Goal: Task Accomplishment & Management: Use online tool/utility

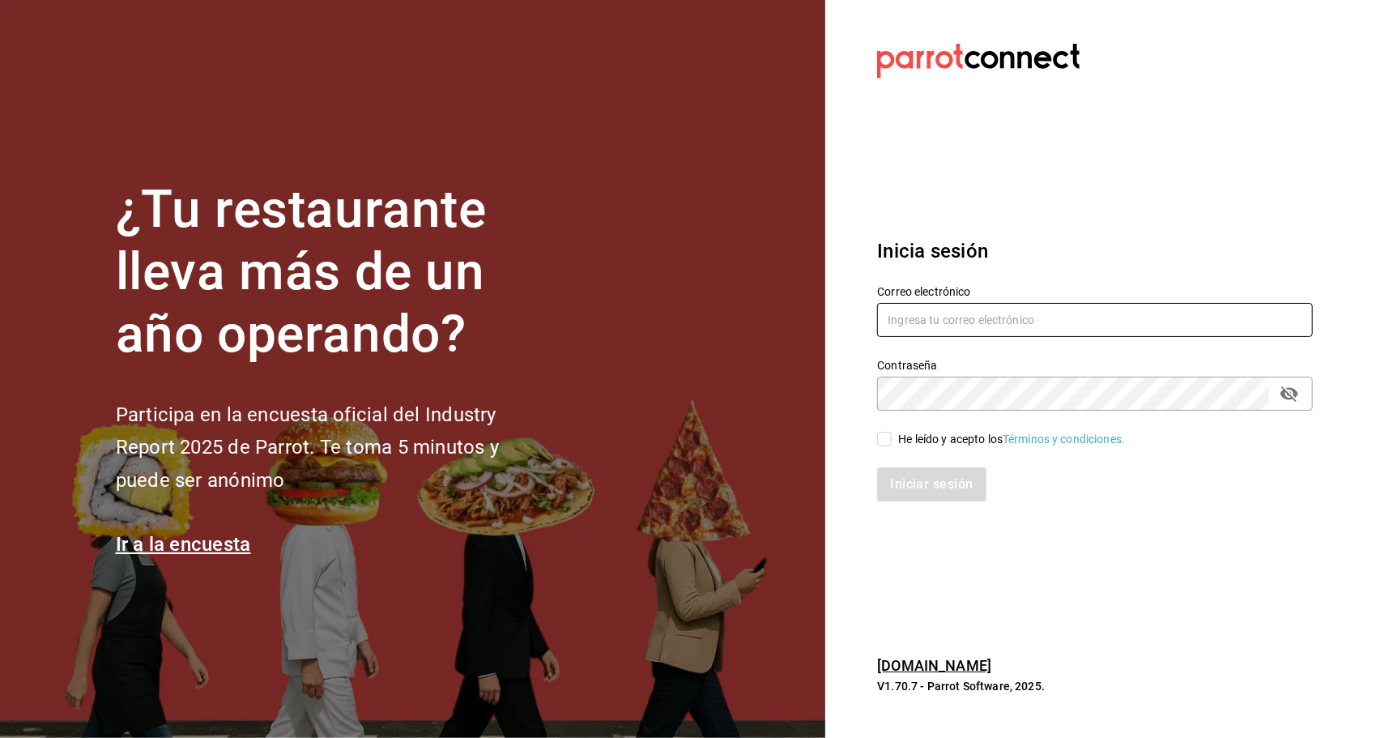
type input "ayartecruz10@gmail.com"
click at [890, 437] on input "He leído y acepto los Términos y condiciones." at bounding box center [884, 439] width 15 height 15
checkbox input "true"
click at [912, 476] on button "Iniciar sesión" at bounding box center [932, 484] width 110 height 34
click at [912, 476] on div "Iniciar sesión" at bounding box center [1095, 484] width 436 height 34
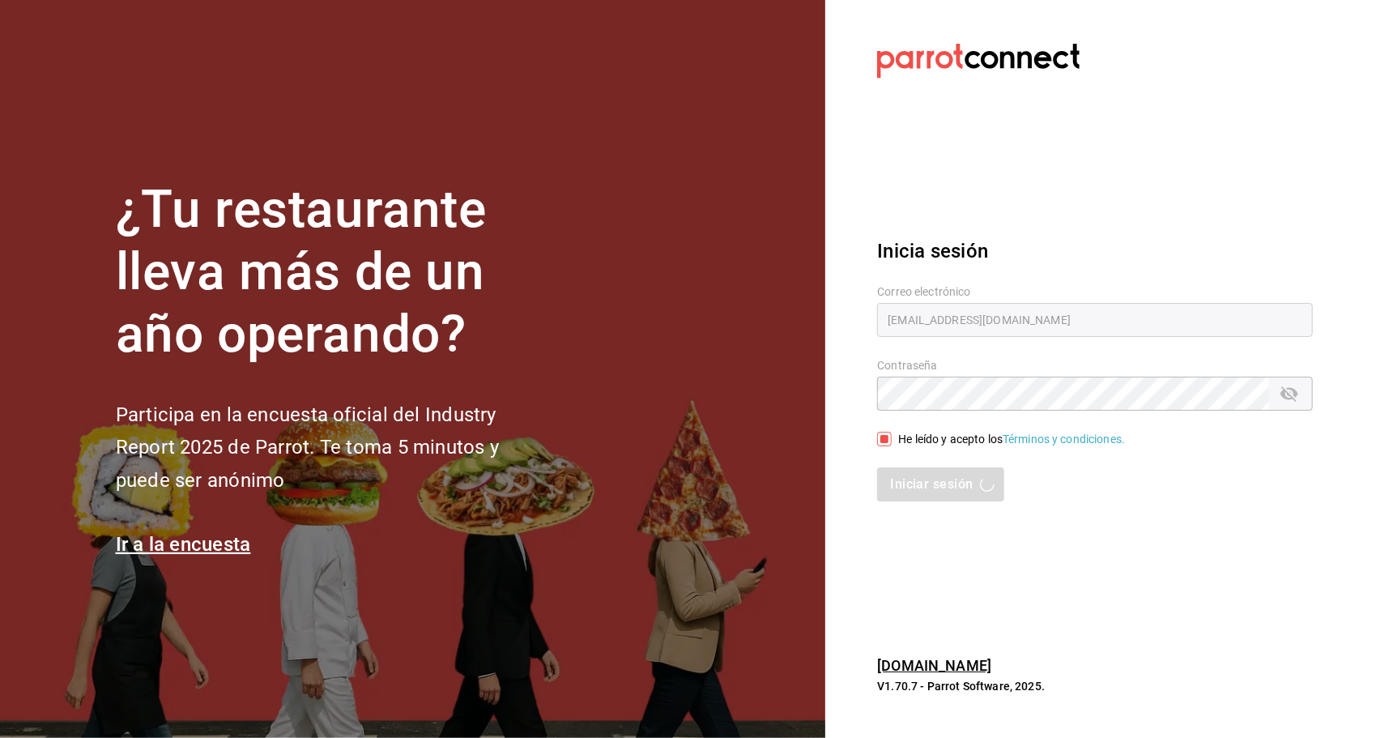
drag, startPoint x: 912, startPoint y: 476, endPoint x: 999, endPoint y: 282, distance: 213.1
click at [999, 282] on div "Correo electrónico ayartecruz10@gmail.com" at bounding box center [1084, 303] width 455 height 74
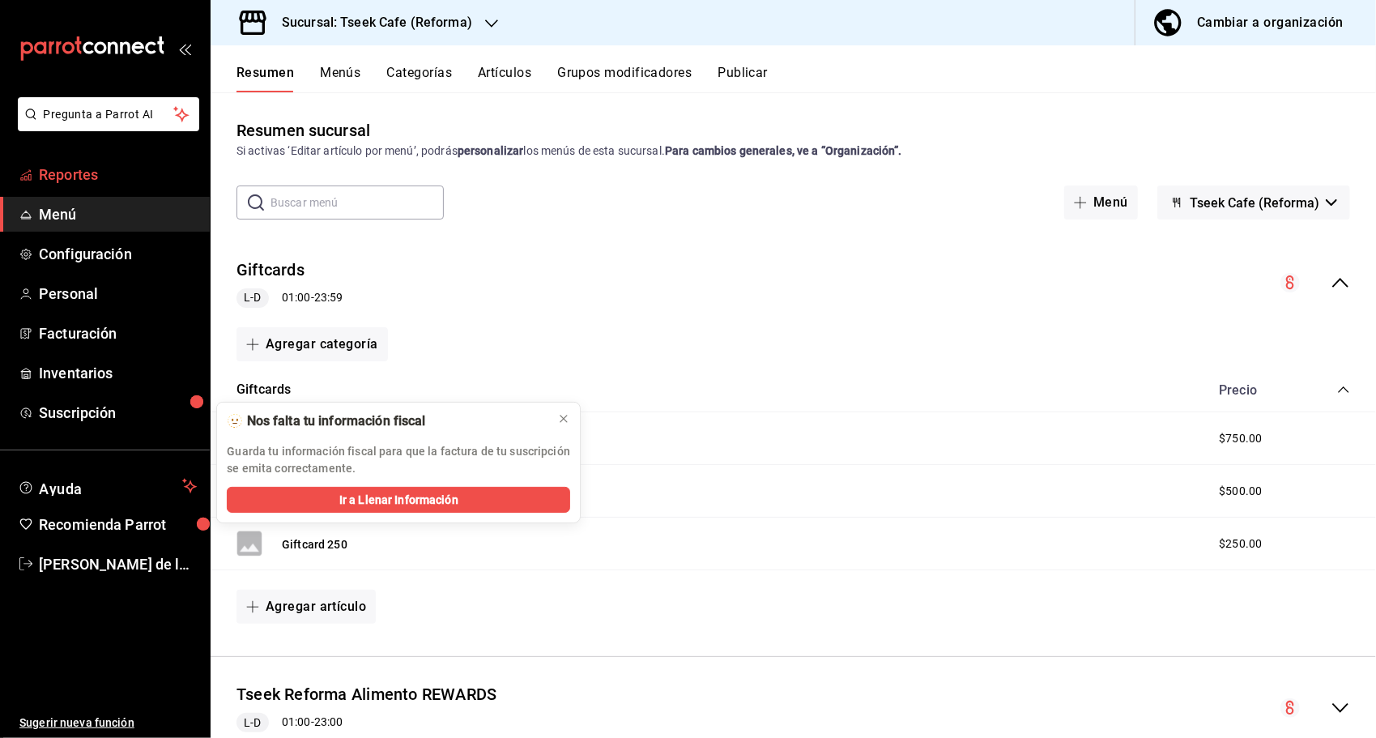
click at [139, 168] on span "Reportes" at bounding box center [118, 175] width 158 height 22
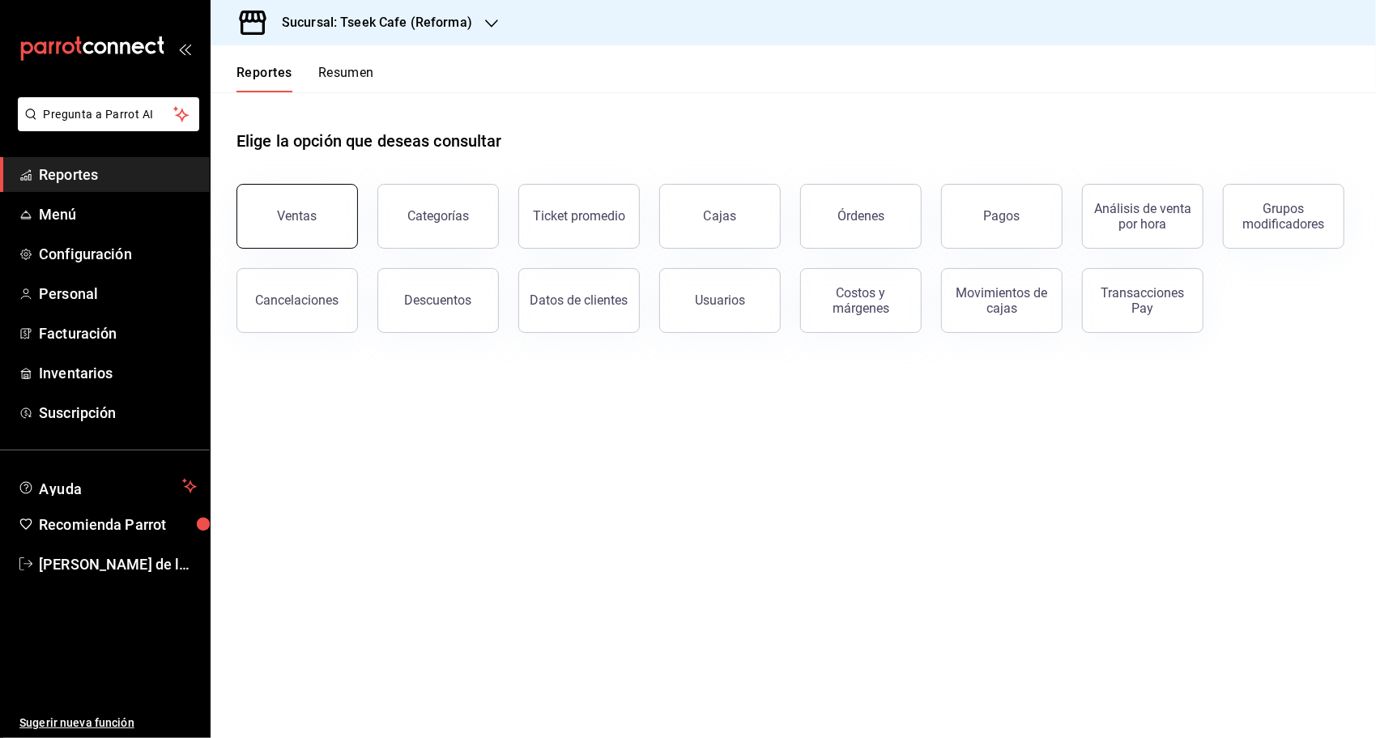
click at [334, 211] on button "Ventas" at bounding box center [296, 216] width 121 height 65
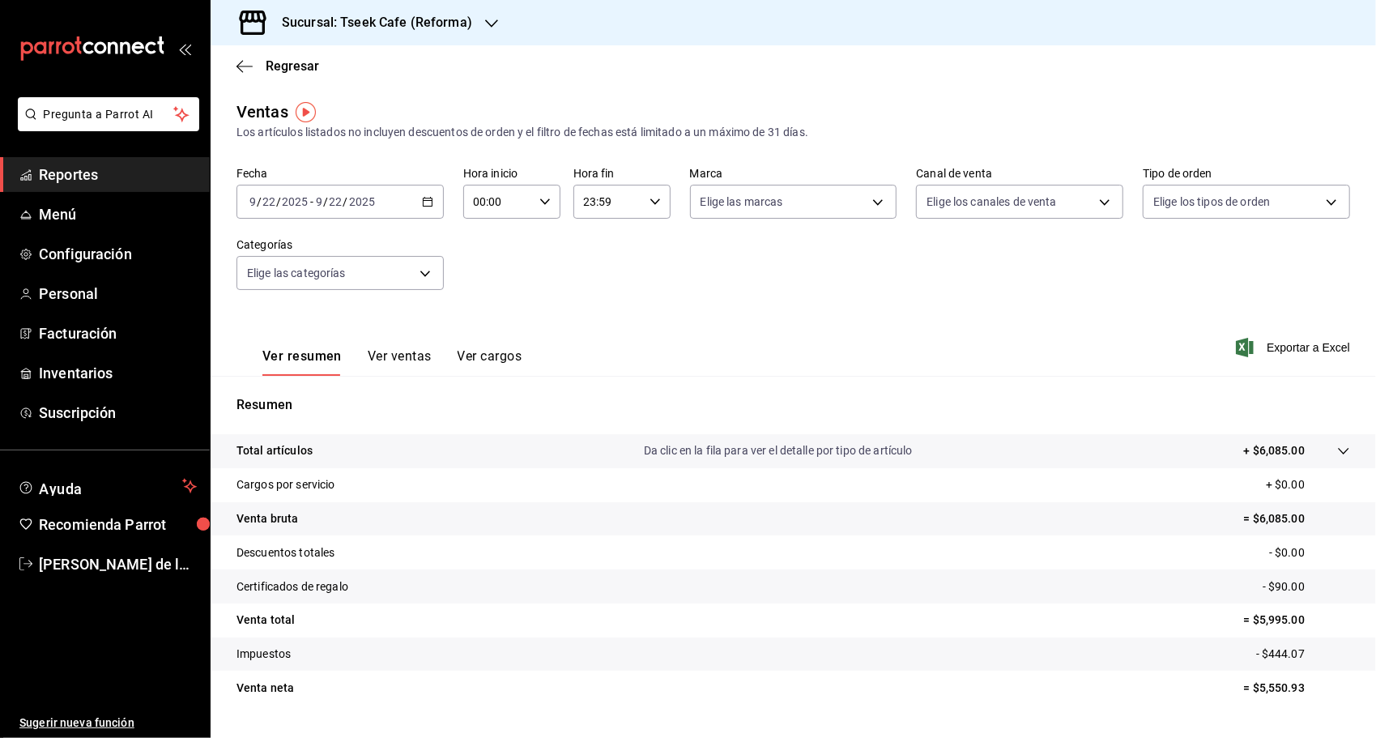
click at [413, 194] on div "[DATE] [DATE] - [DATE] [DATE]" at bounding box center [339, 202] width 207 height 34
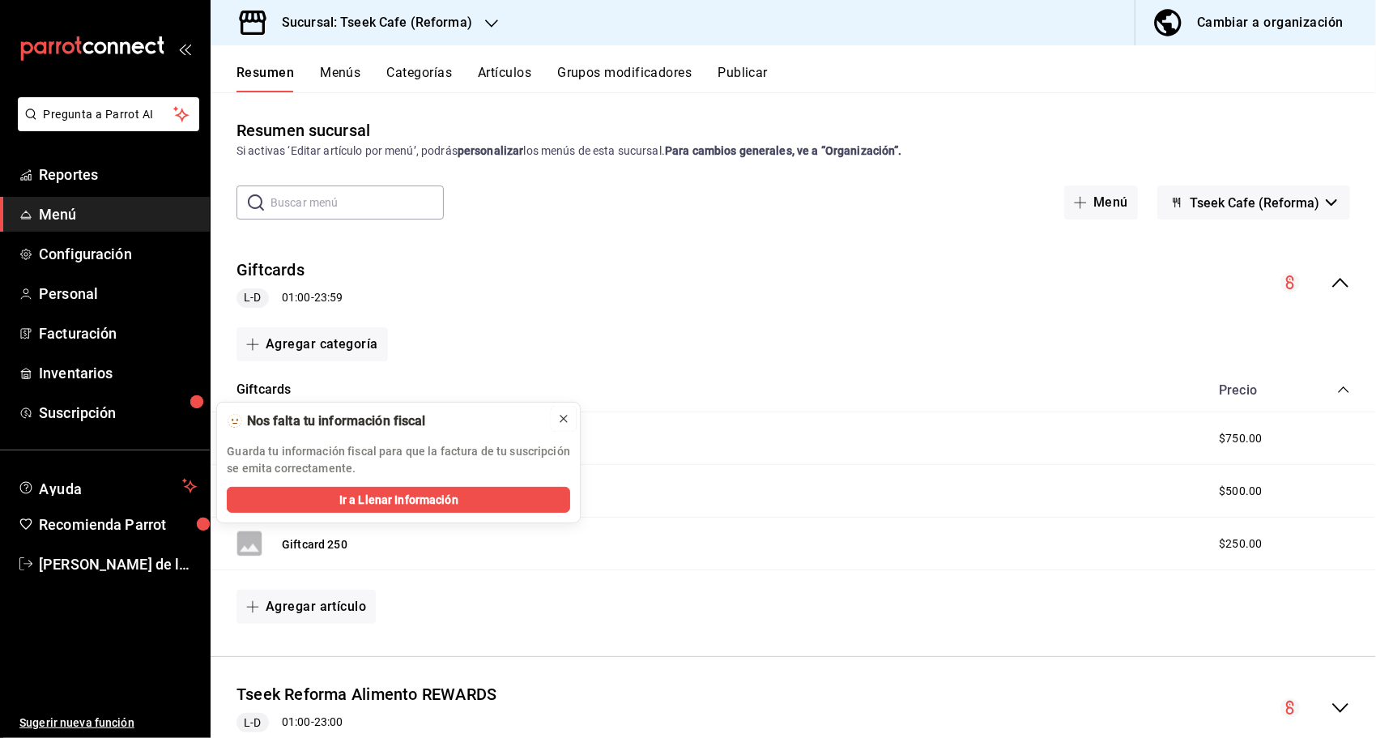
click at [558, 421] on icon at bounding box center [563, 418] width 13 height 13
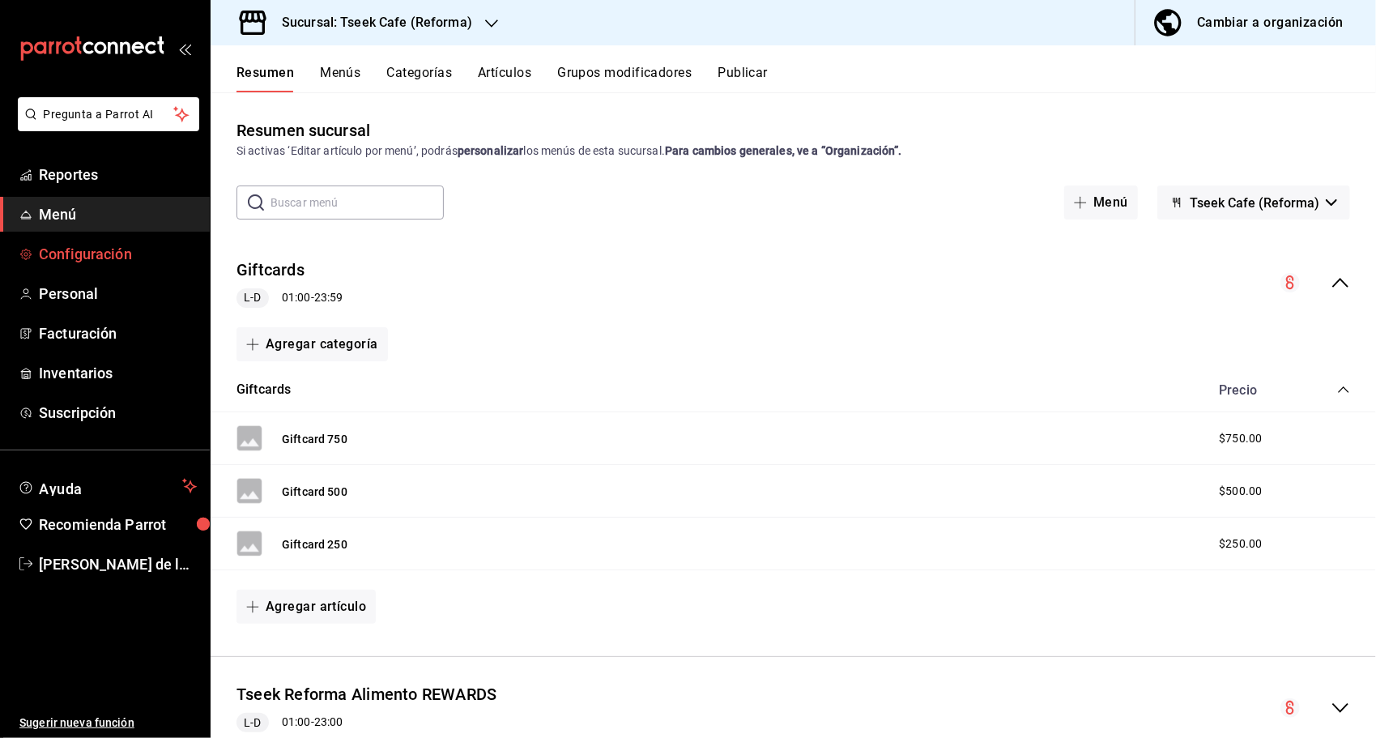
click at [83, 254] on span "Configuración" at bounding box center [118, 254] width 158 height 22
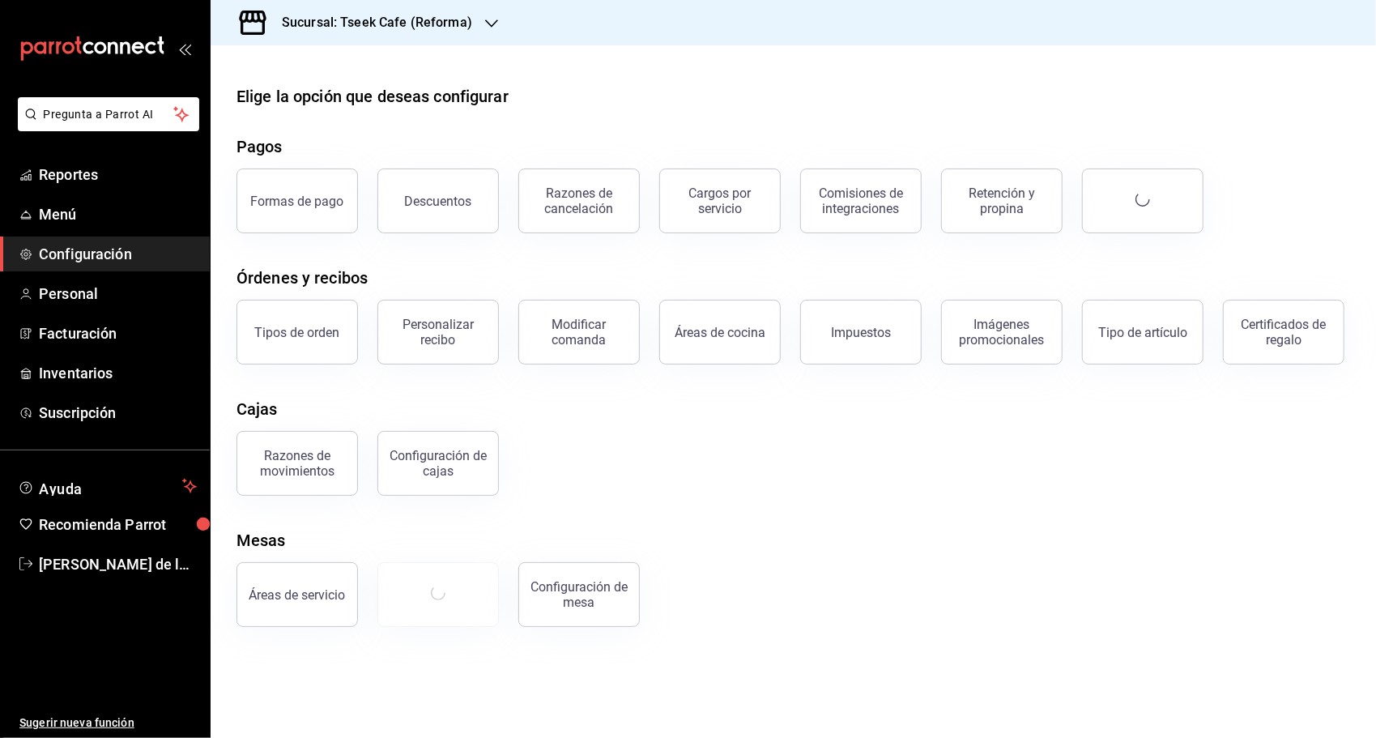
click at [140, 149] on li "Pregunta a Parrot AI" at bounding box center [104, 127] width 197 height 60
click at [129, 177] on span "Reportes" at bounding box center [118, 175] width 158 height 22
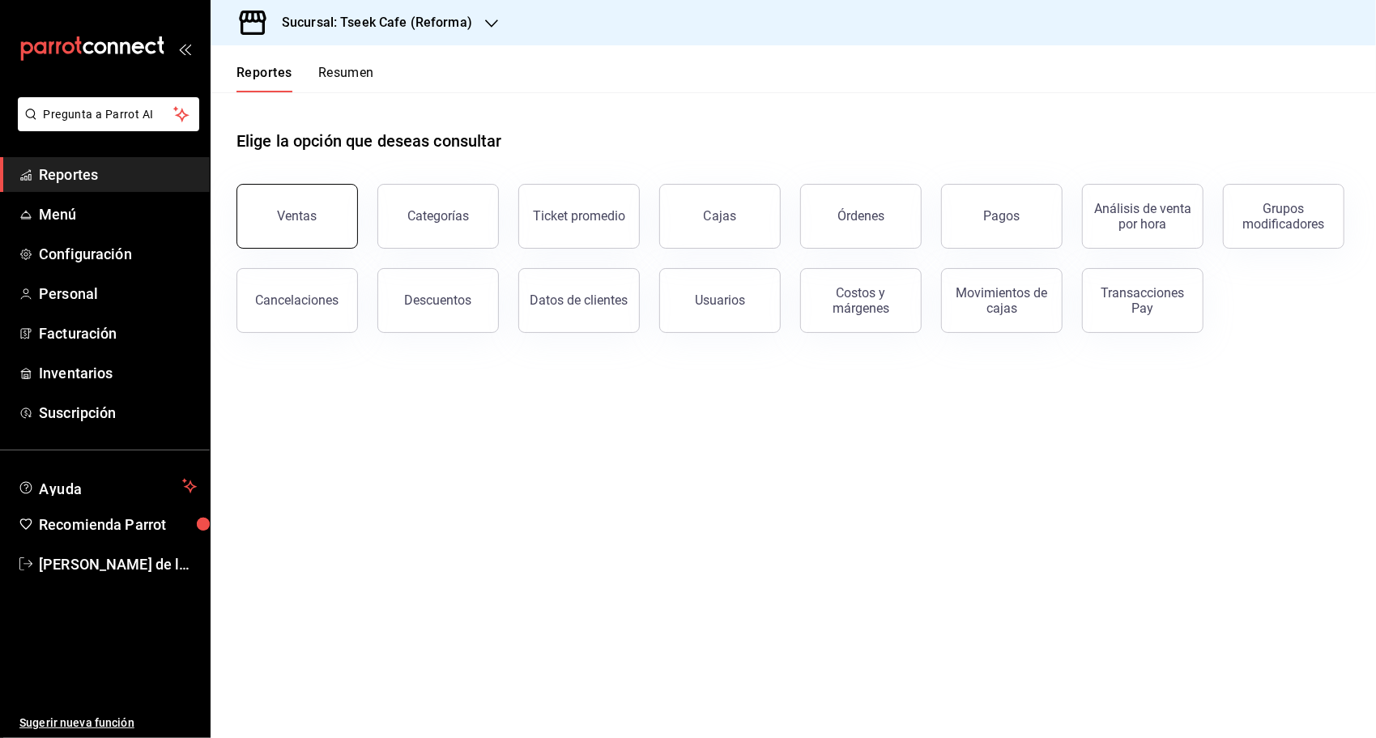
click at [259, 211] on button "Ventas" at bounding box center [296, 216] width 121 height 65
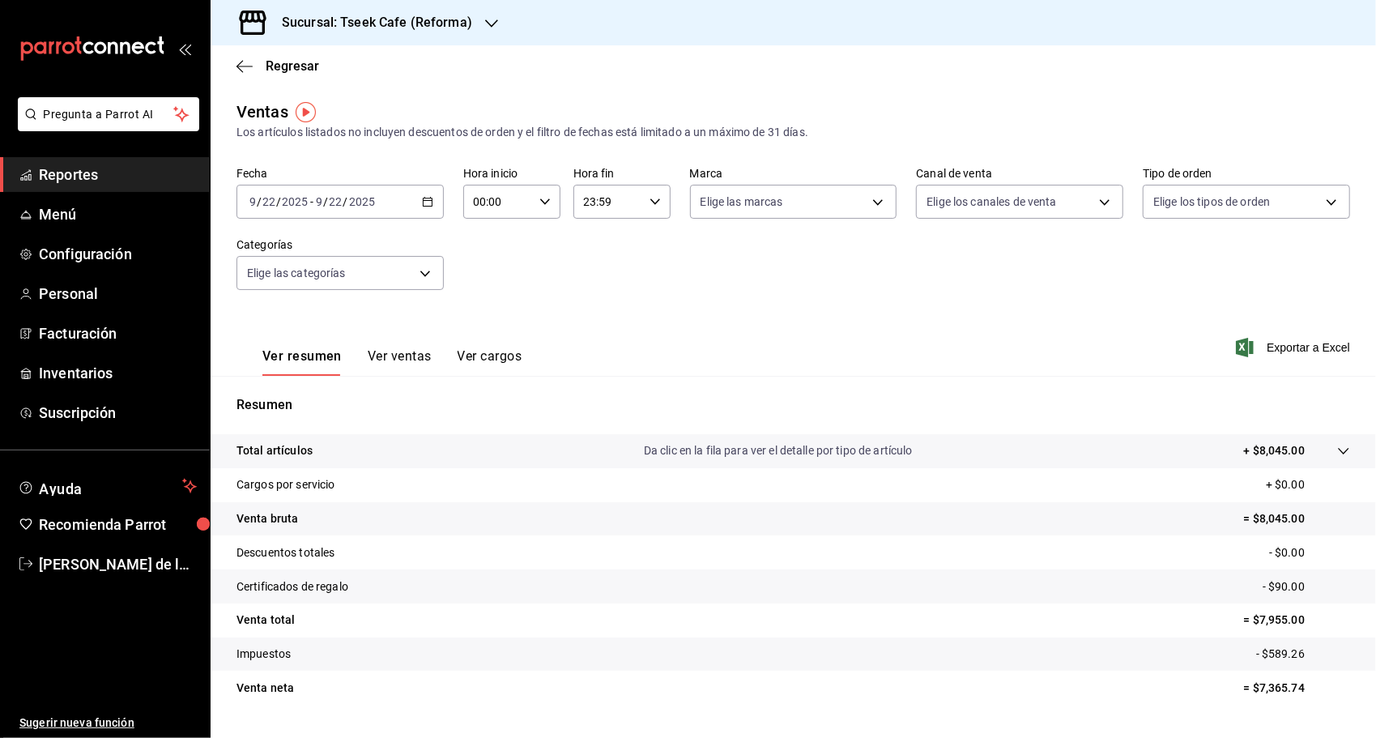
click at [423, 198] on \(Stroke\) "button" at bounding box center [428, 202] width 10 height 9
click at [290, 393] on span "Rango de fechas" at bounding box center [313, 396] width 126 height 17
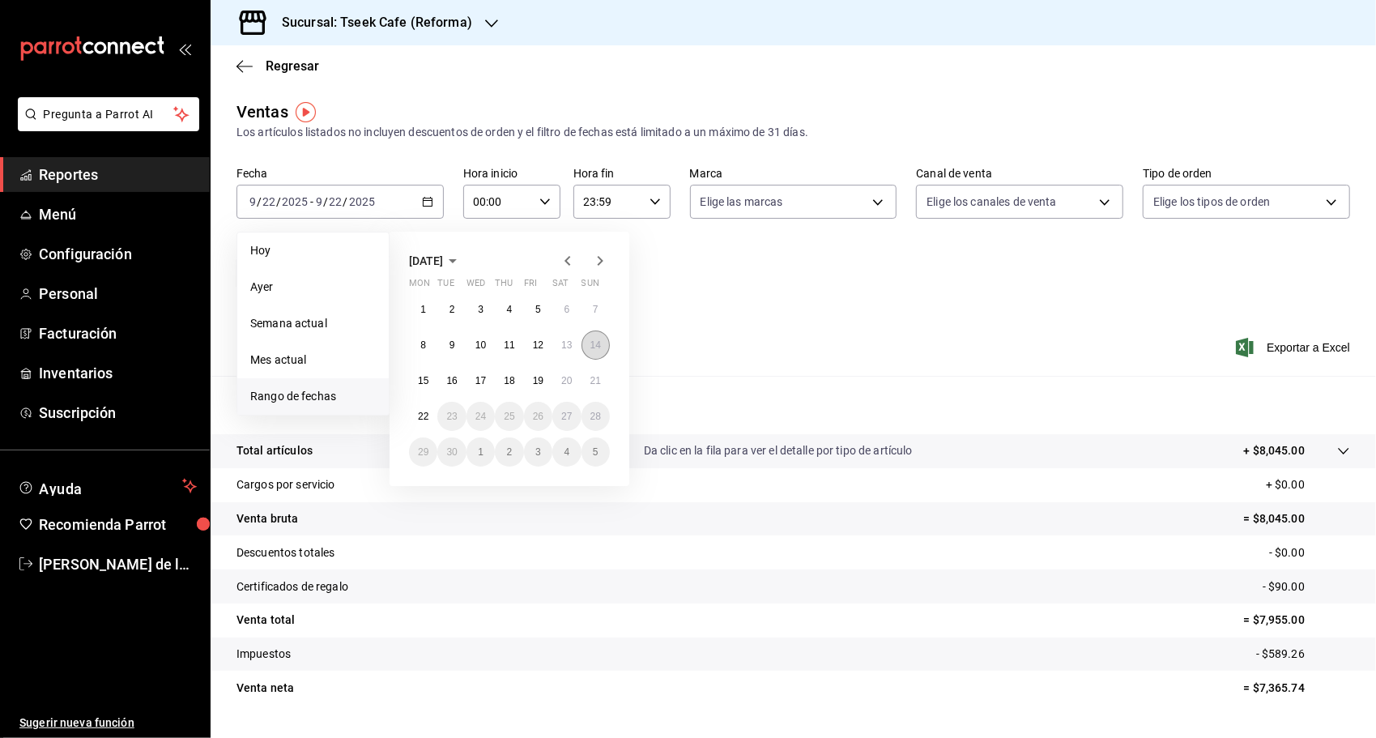
click at [592, 338] on button "14" at bounding box center [595, 344] width 28 height 29
click at [559, 384] on button "20" at bounding box center [566, 380] width 28 height 29
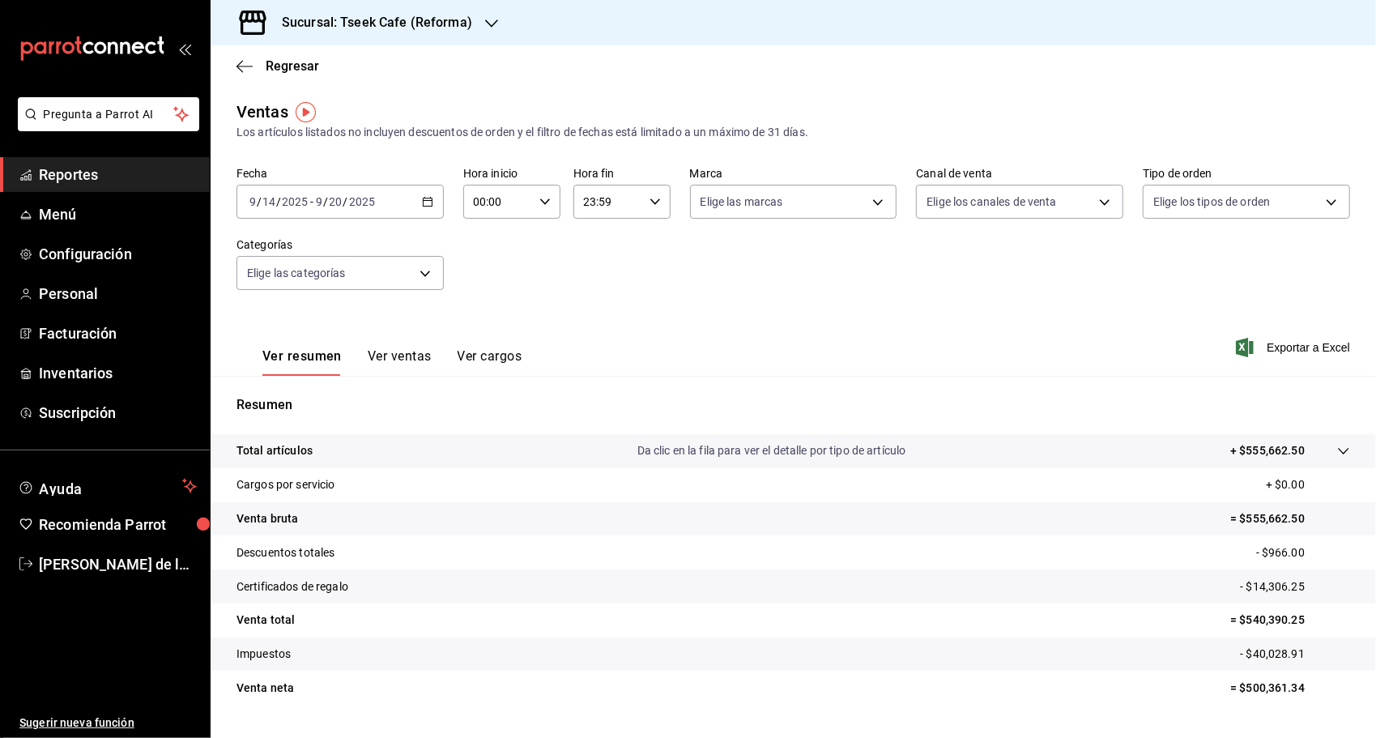
drag, startPoint x: 1273, startPoint y: 347, endPoint x: 1265, endPoint y: 348, distance: 8.3
click at [1271, 347] on span "Exportar a Excel" at bounding box center [1294, 347] width 111 height 19
click at [479, 26] on div "Sucursal: Tseek Cafe (Reforma)" at bounding box center [363, 22] width 281 height 45
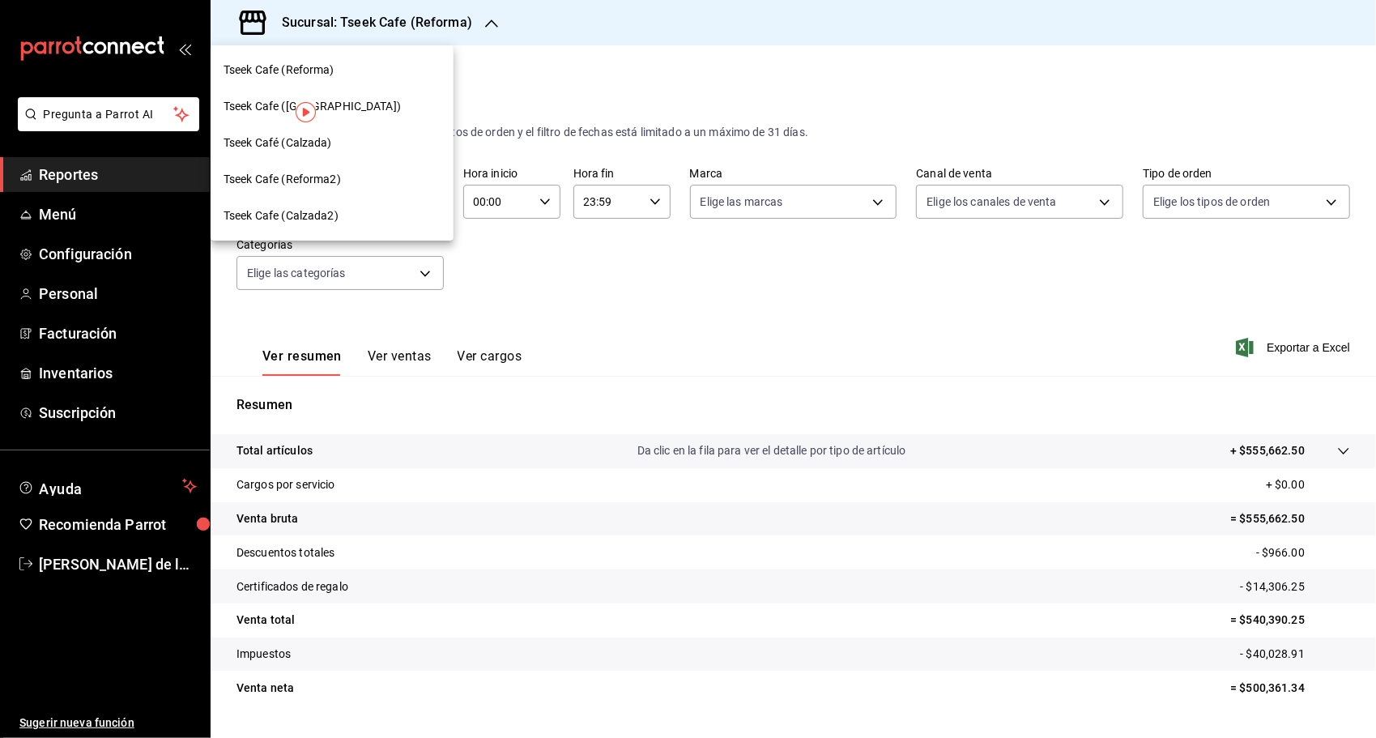
click at [356, 113] on div "Tseek Cafe (Zaragoza)" at bounding box center [331, 106] width 217 height 17
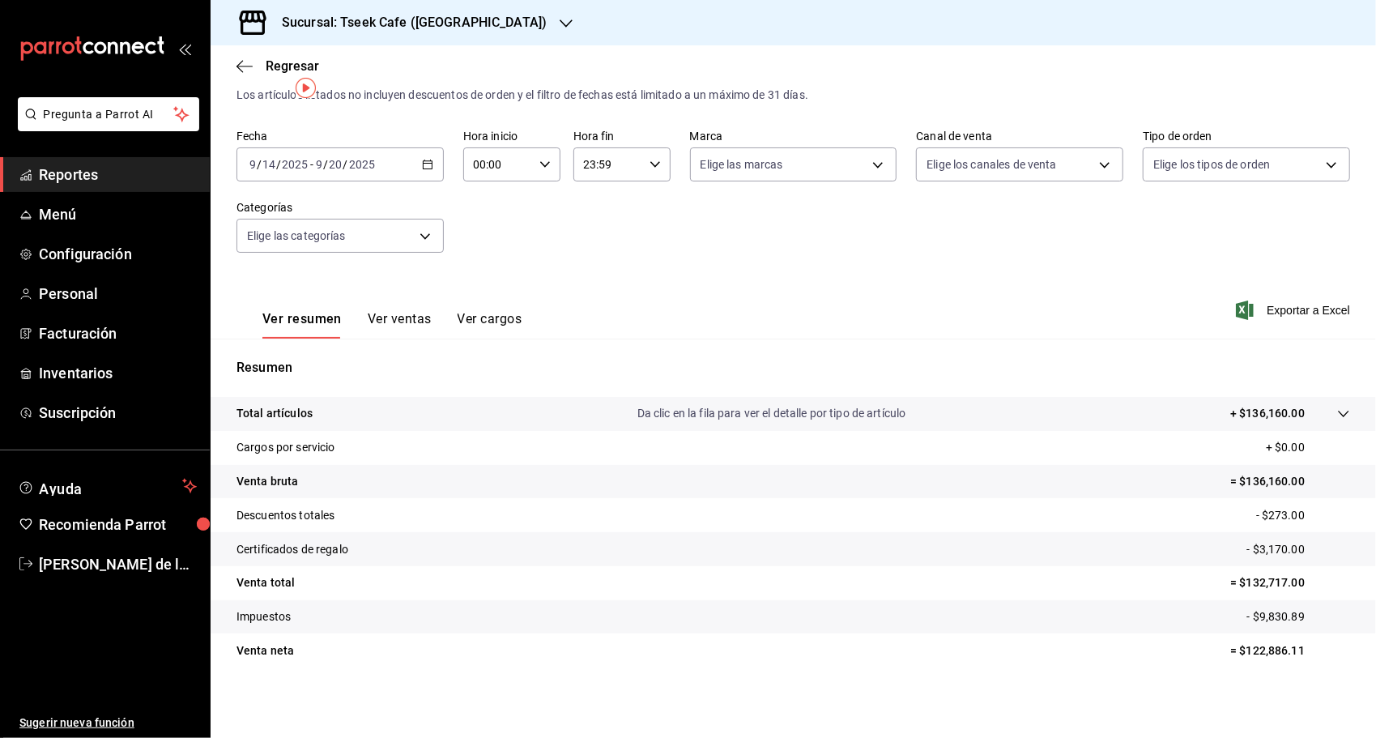
scroll to position [38, 0]
click at [1296, 314] on span "Exportar a Excel" at bounding box center [1294, 309] width 111 height 19
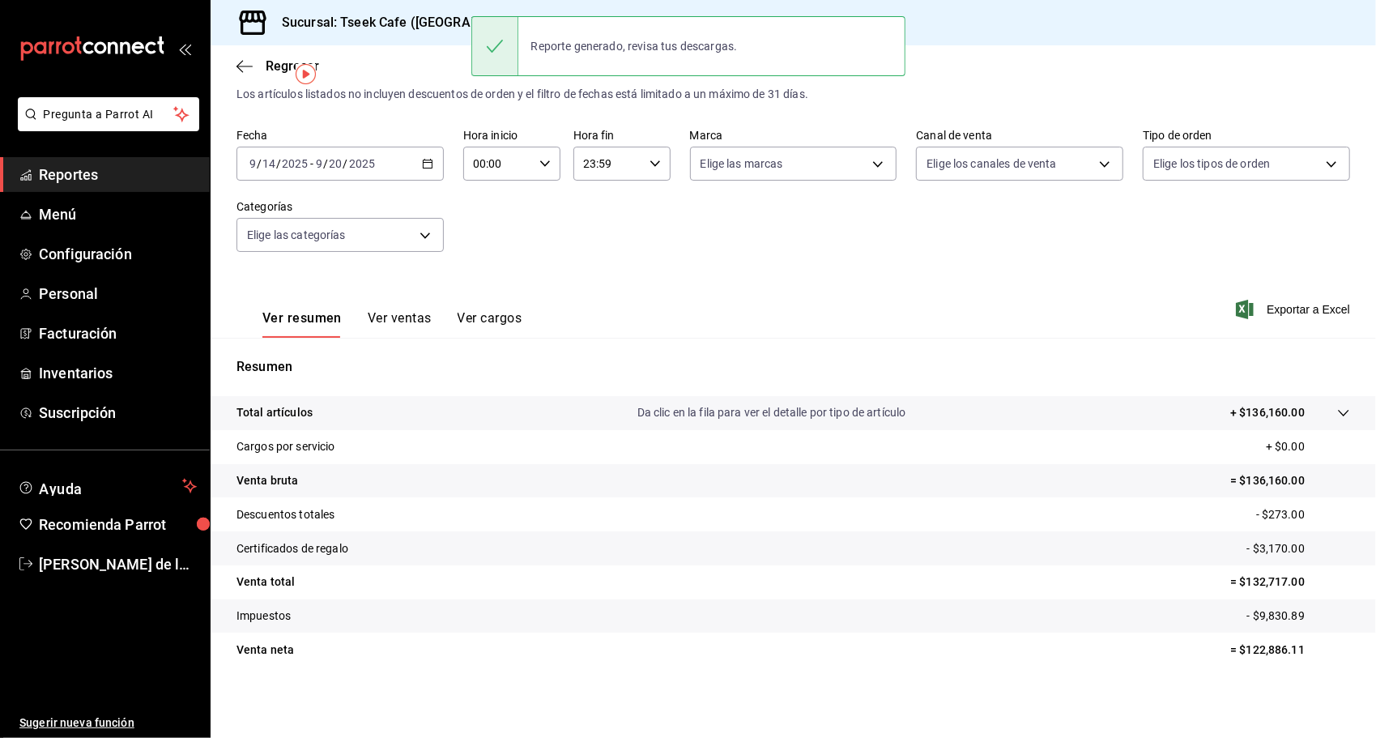
click at [402, 18] on h3 "Sucursal: Tseek Cafe (Zaragoza)" at bounding box center [408, 22] width 278 height 19
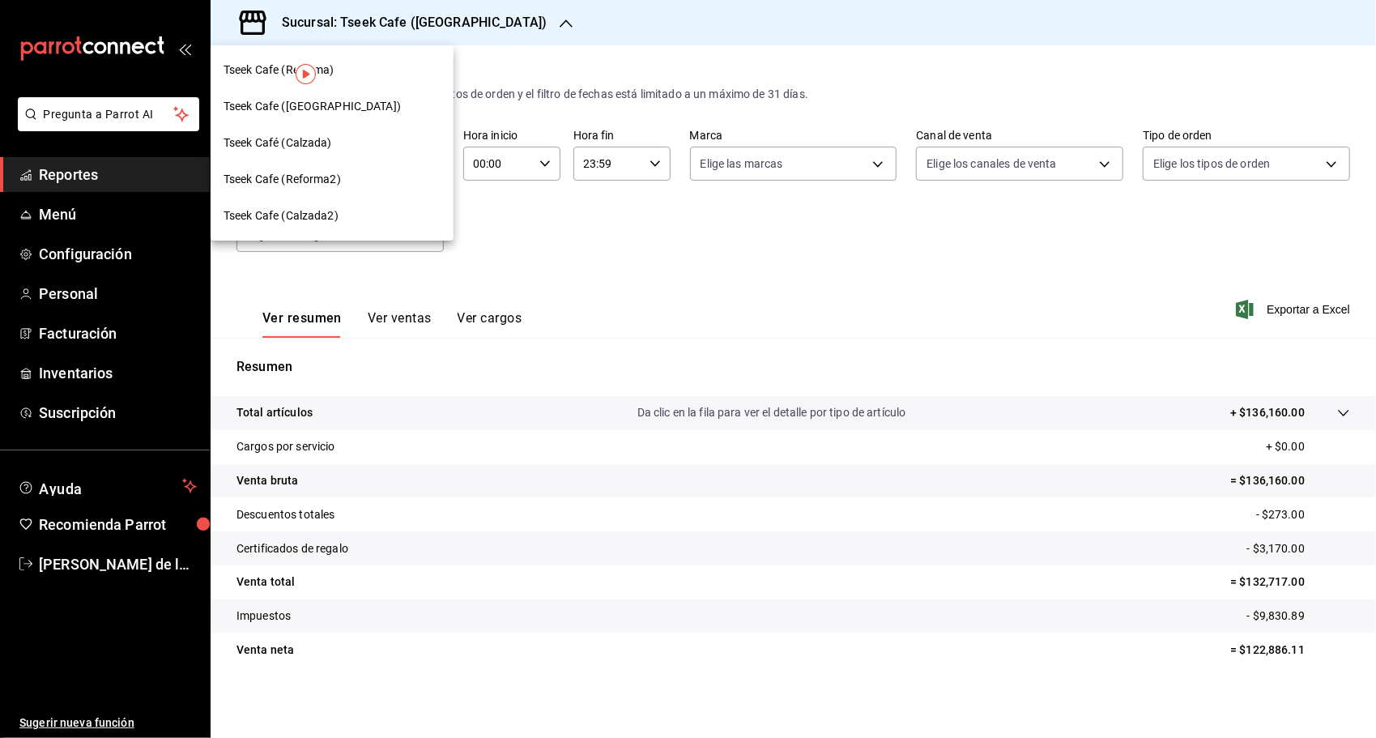
click at [355, 151] on div "Tseek Café (Calzada)" at bounding box center [331, 142] width 217 height 17
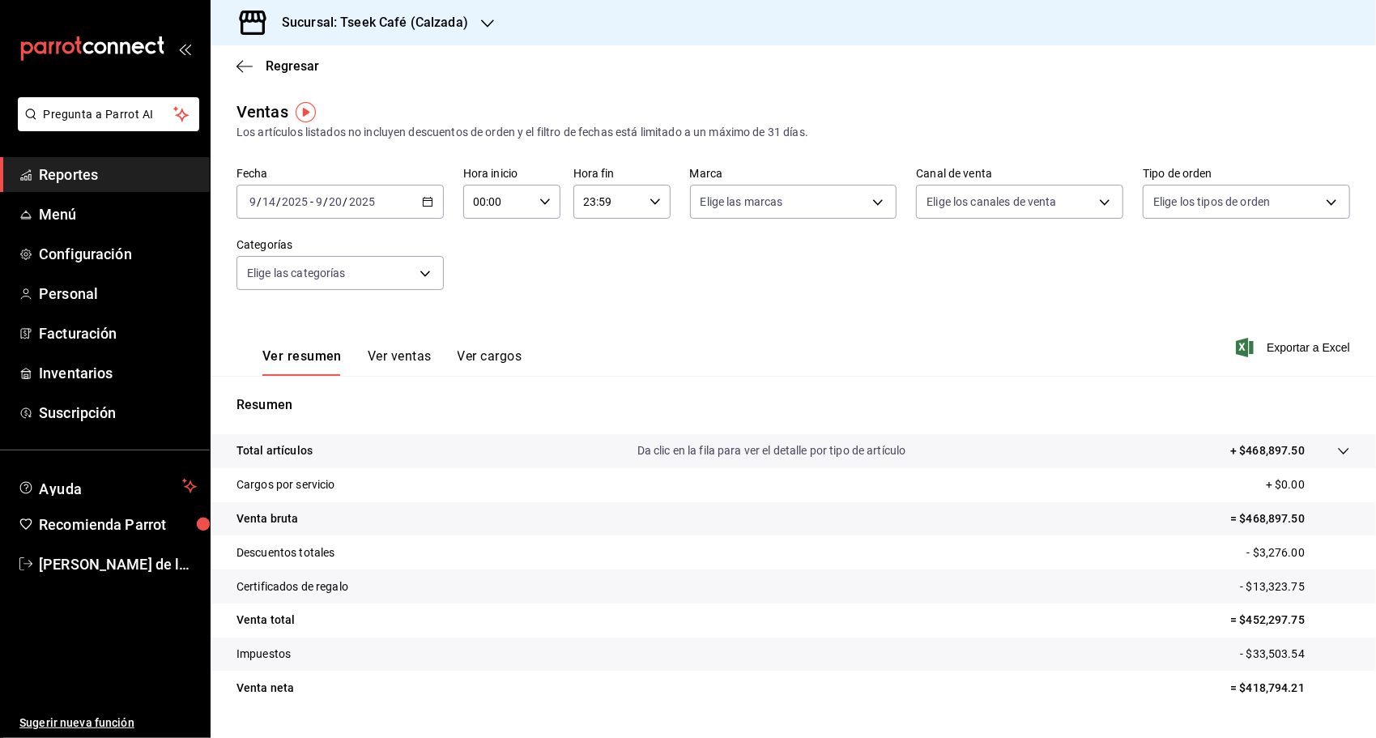
click at [1273, 351] on span "Exportar a Excel" at bounding box center [1294, 347] width 111 height 19
